Goal: Transaction & Acquisition: Purchase product/service

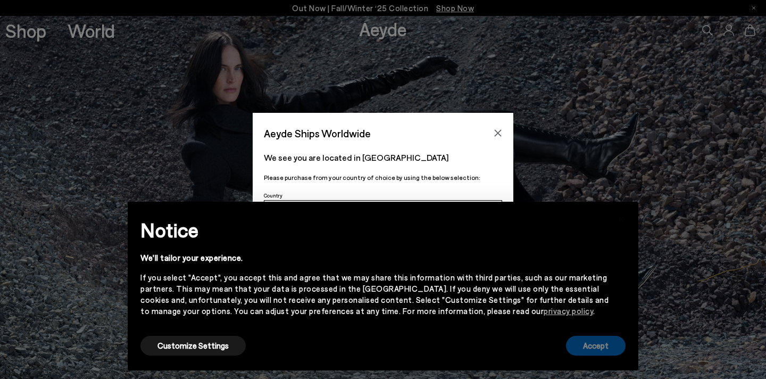
click at [592, 345] on button "Accept" at bounding box center [596, 346] width 60 height 20
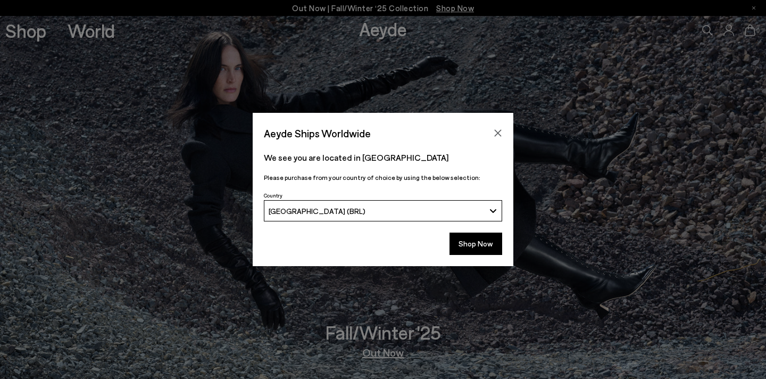
click at [408, 212] on div "[GEOGRAPHIC_DATA] (BRL)" at bounding box center [377, 210] width 217 height 9
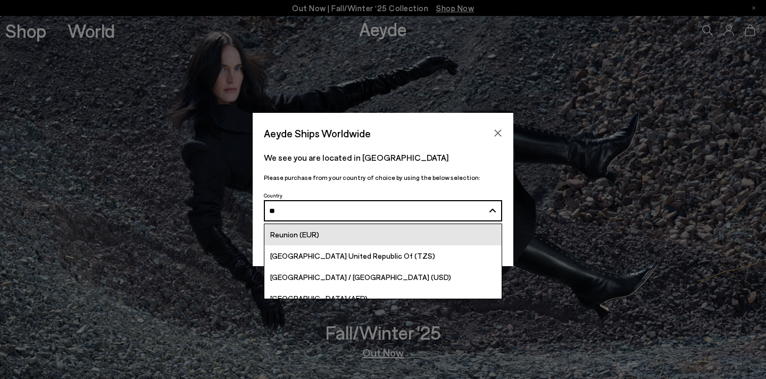
type input "*"
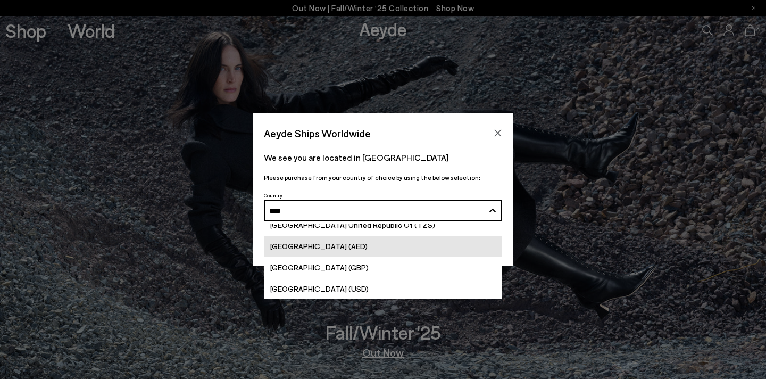
scroll to position [10, 0]
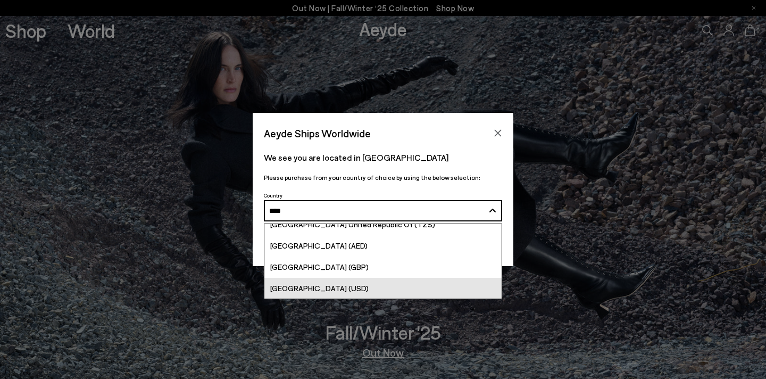
type input "****"
click at [350, 283] on link "[GEOGRAPHIC_DATA] (USD)" at bounding box center [382, 288] width 237 height 21
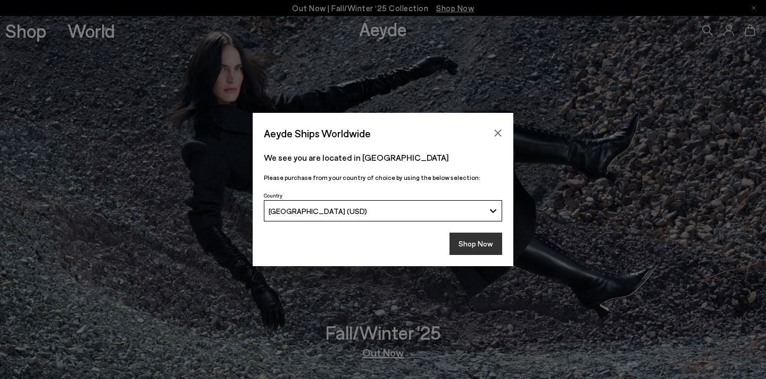
click at [470, 247] on button "Shop Now" at bounding box center [476, 244] width 53 height 22
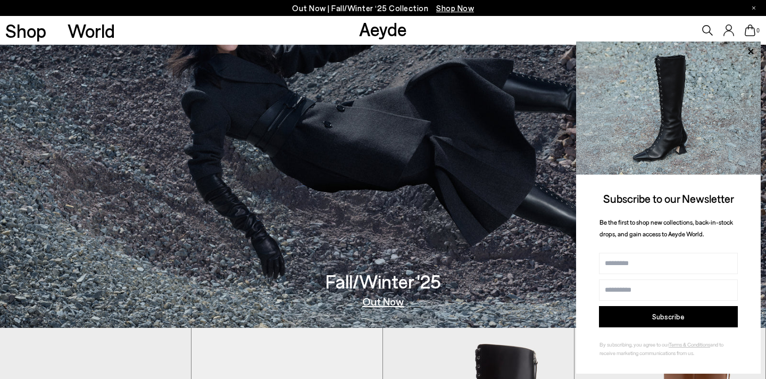
scroll to position [43, 0]
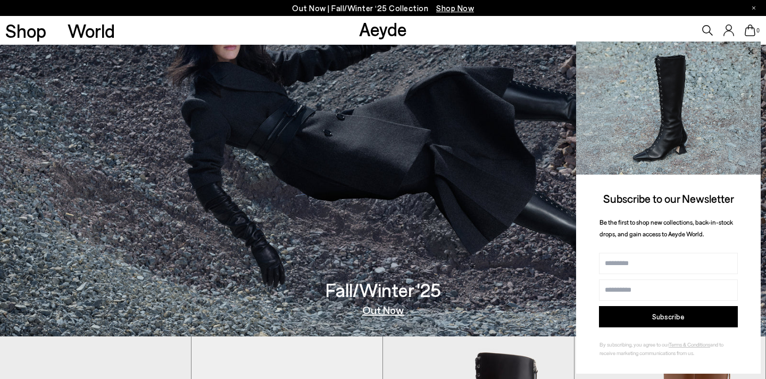
click at [753, 52] on icon at bounding box center [750, 50] width 5 height 5
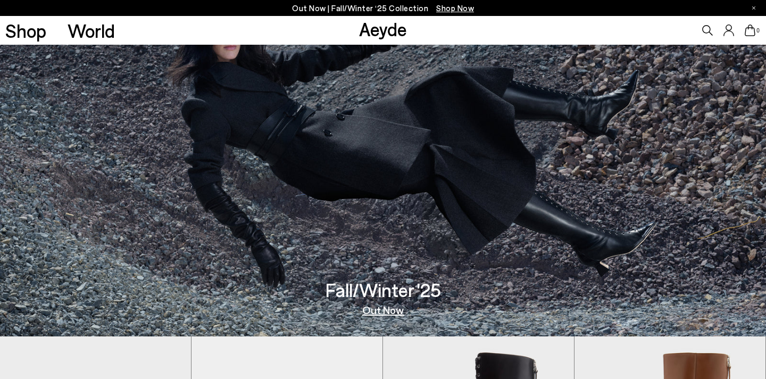
click at [707, 30] on icon at bounding box center [707, 30] width 11 height 11
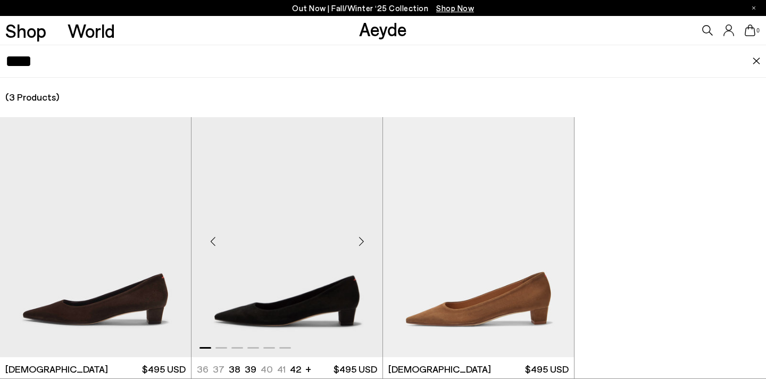
scroll to position [29, 0]
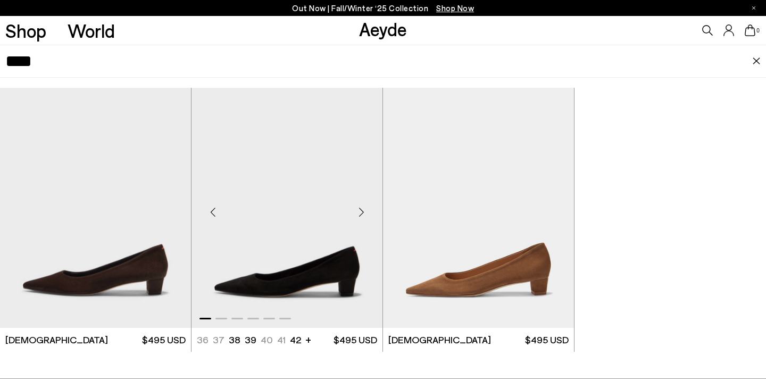
type input "****"
click at [261, 245] on img "1 / 6" at bounding box center [287, 208] width 191 height 240
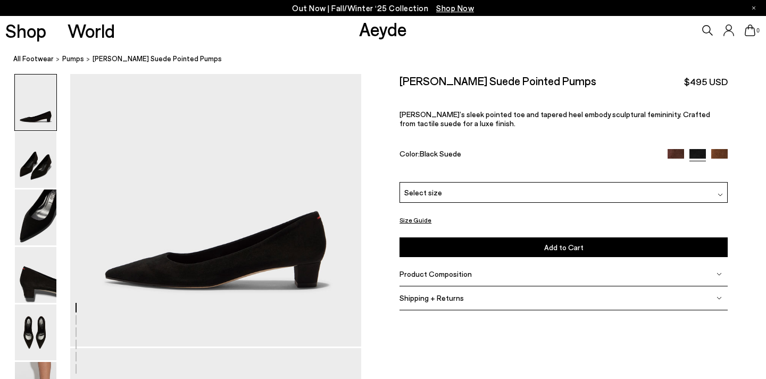
scroll to position [119, 0]
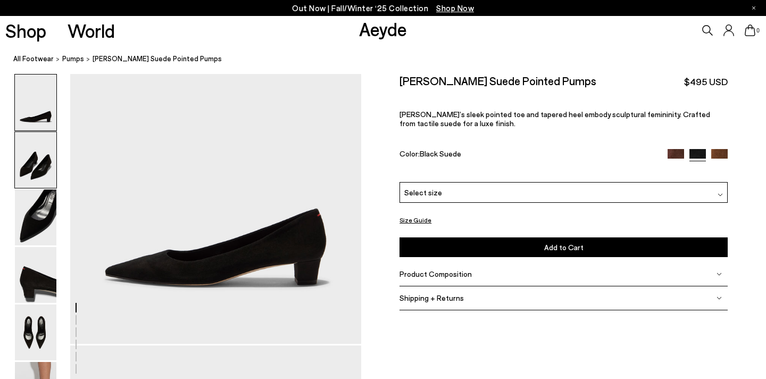
click at [44, 163] on img at bounding box center [36, 160] width 42 height 56
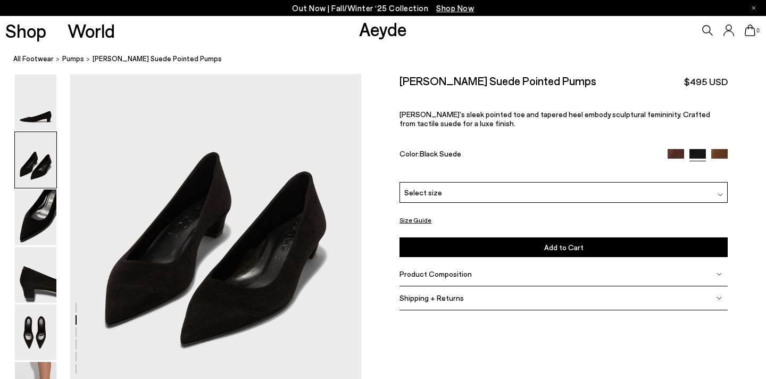
scroll to position [450, 0]
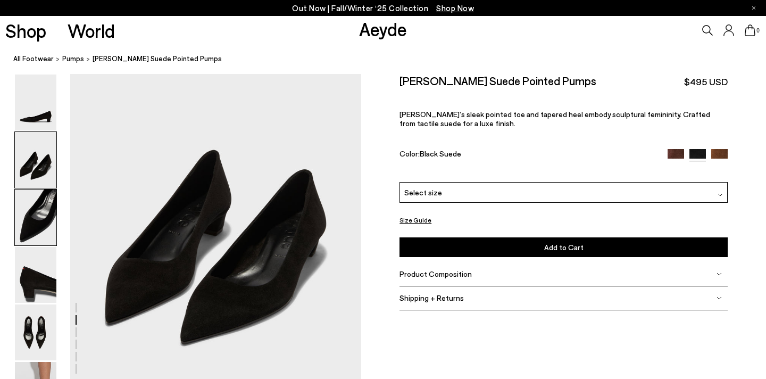
click at [30, 226] on img at bounding box center [36, 217] width 42 height 56
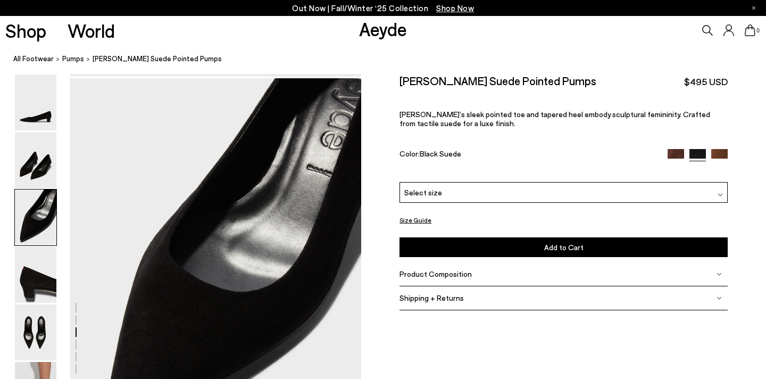
scroll to position [781, 0]
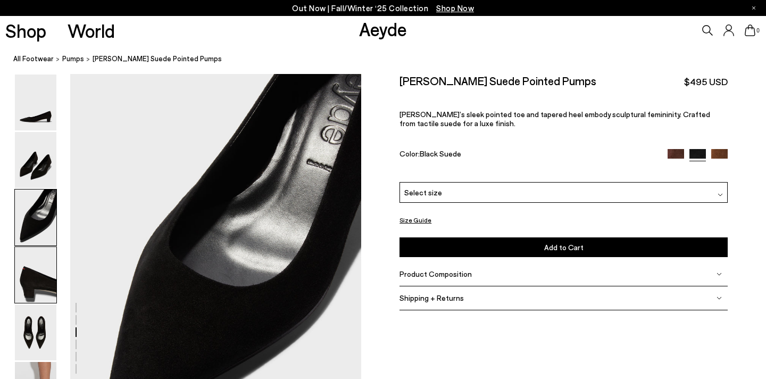
click at [30, 283] on img at bounding box center [36, 275] width 42 height 56
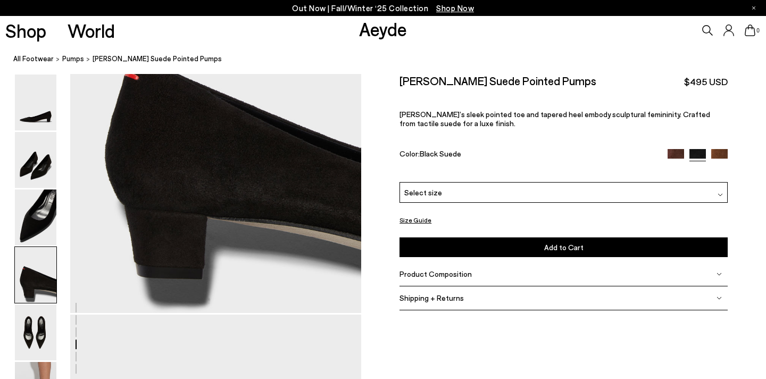
scroll to position [1321, 0]
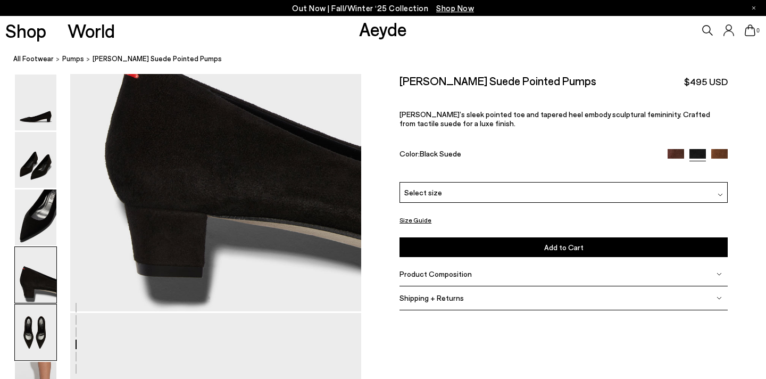
click at [52, 325] on img at bounding box center [36, 332] width 42 height 56
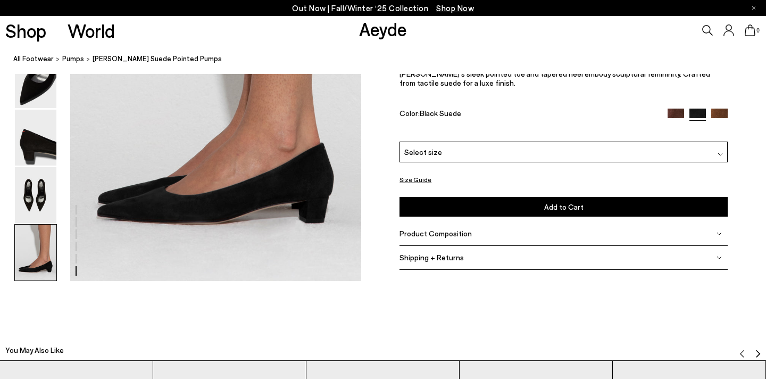
scroll to position [2142, 0]
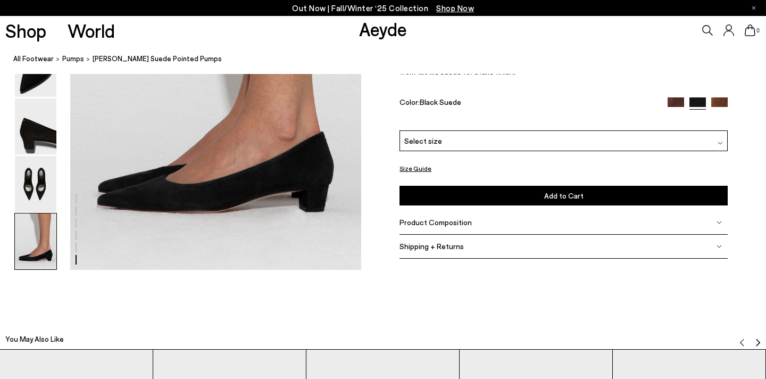
click at [445, 139] on div "Select size" at bounding box center [564, 140] width 328 height 21
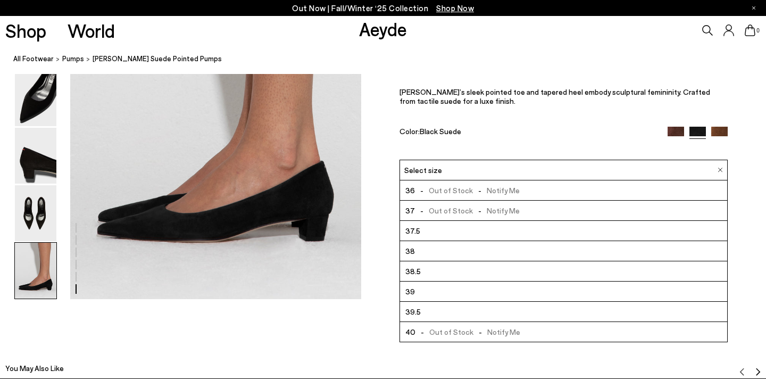
scroll to position [2111, 0]
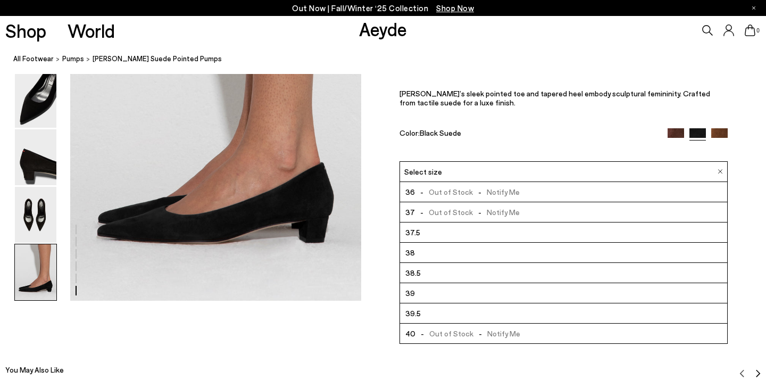
click at [493, 140] on div "[PERSON_NAME] Suede Pointed Pumps $495 USD [PERSON_NAME]’s sleek pointed toe an…" at bounding box center [564, 107] width 328 height 108
